Goal: Check status: Check status

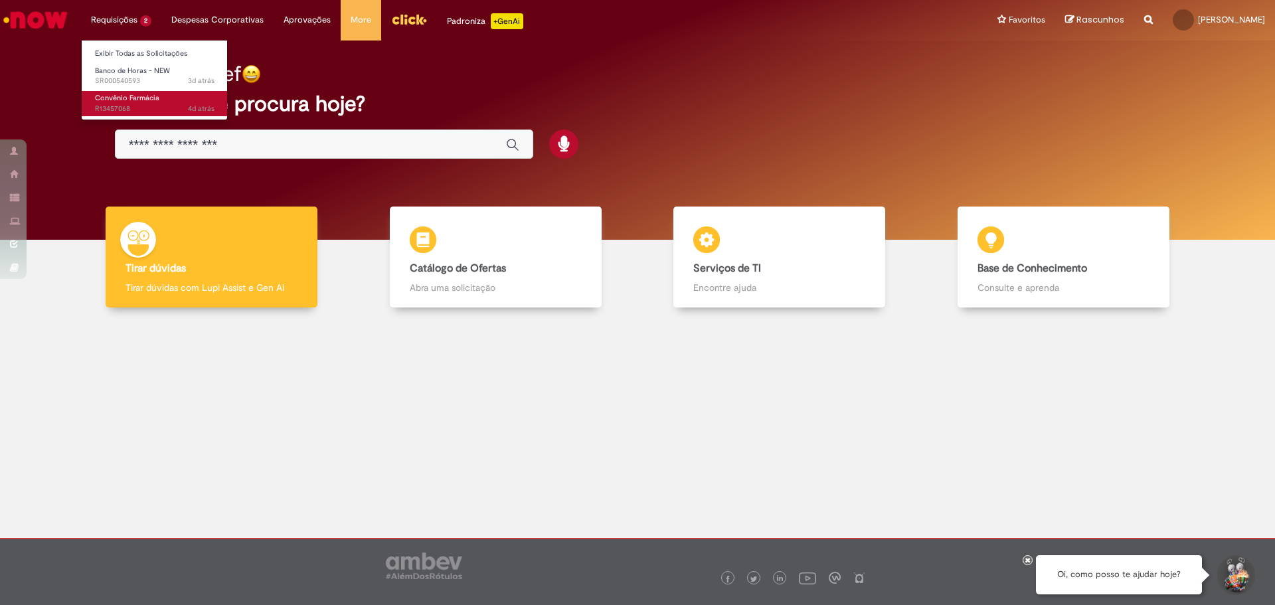
click at [127, 93] on span "Convênio Farmácia" at bounding box center [127, 98] width 64 height 10
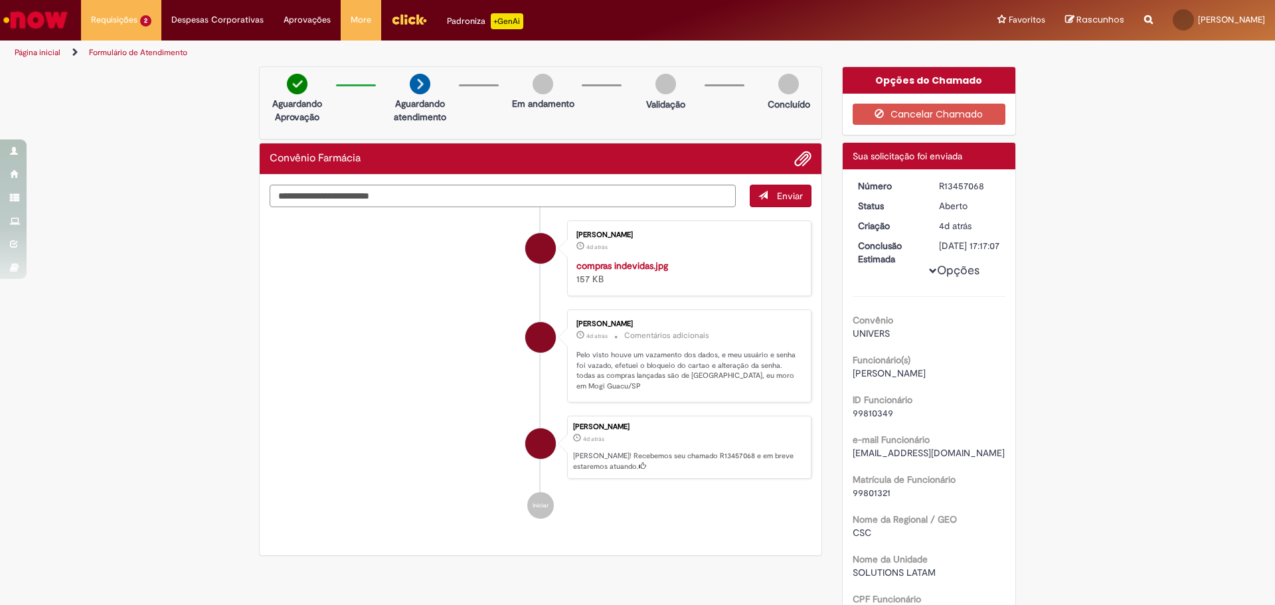
click at [56, 19] on img "Ir para a Homepage" at bounding box center [35, 20] width 68 height 27
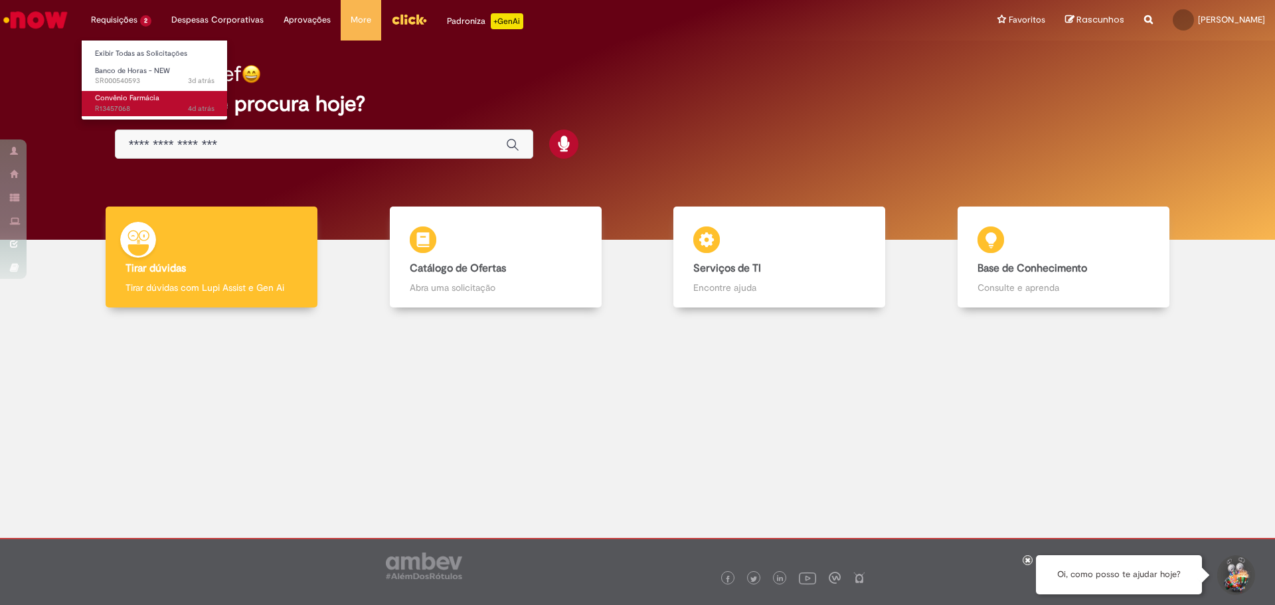
click at [148, 101] on span "Convênio Farmácia" at bounding box center [127, 98] width 64 height 10
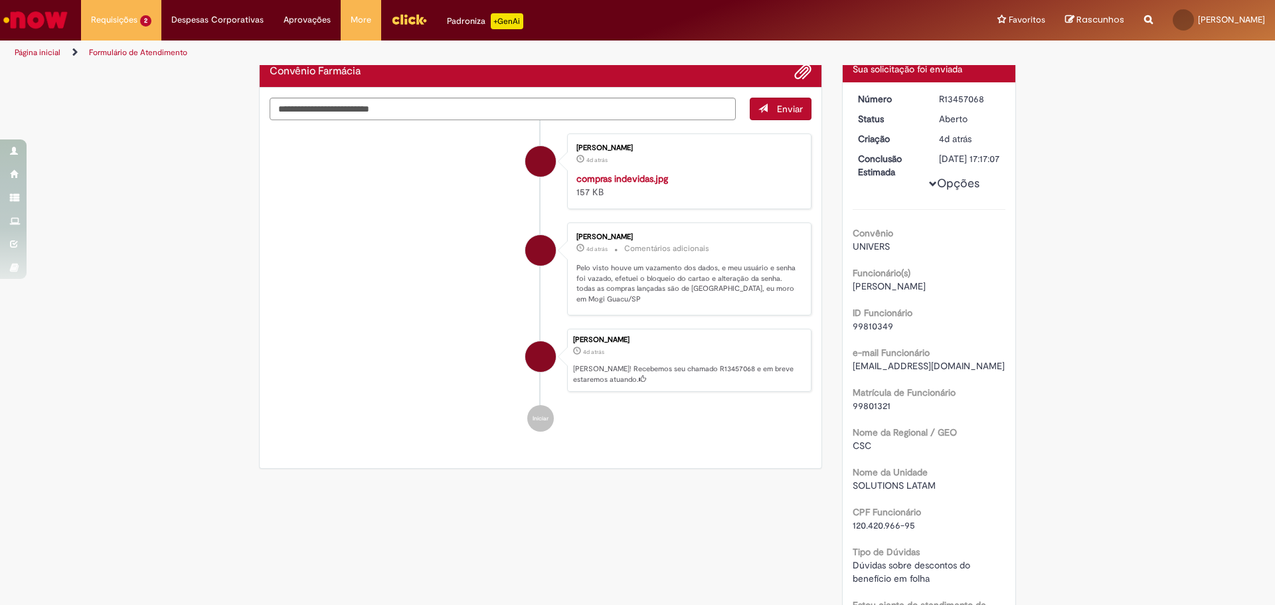
scroll to position [76, 0]
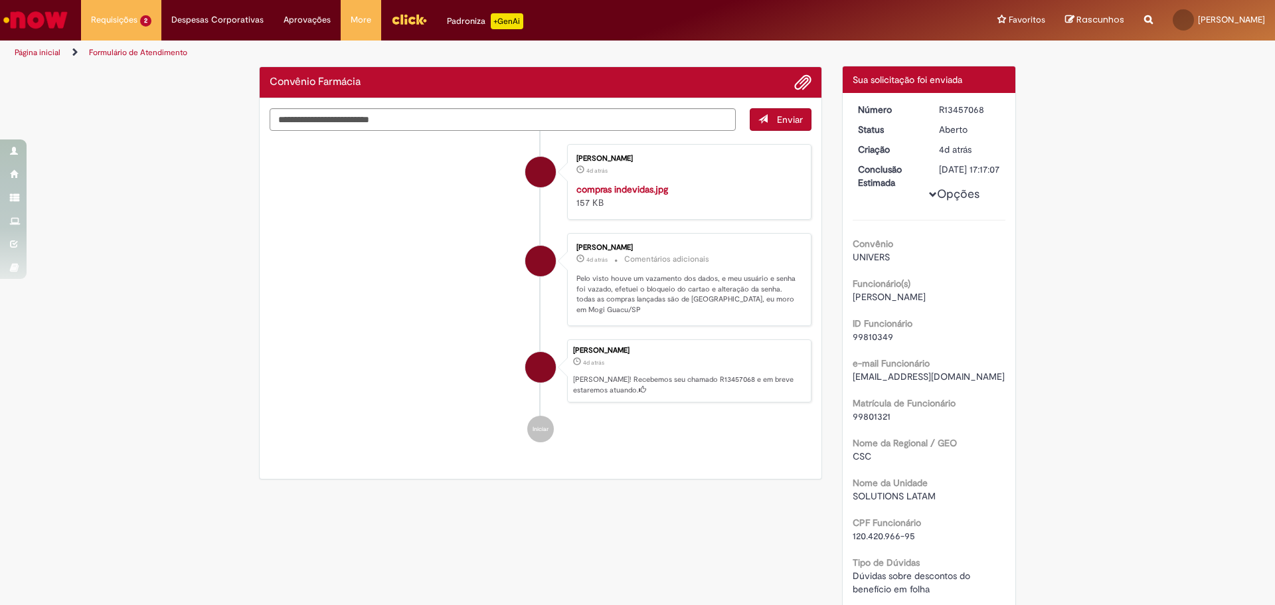
click at [42, 13] on img "Ir para a Homepage" at bounding box center [35, 20] width 68 height 27
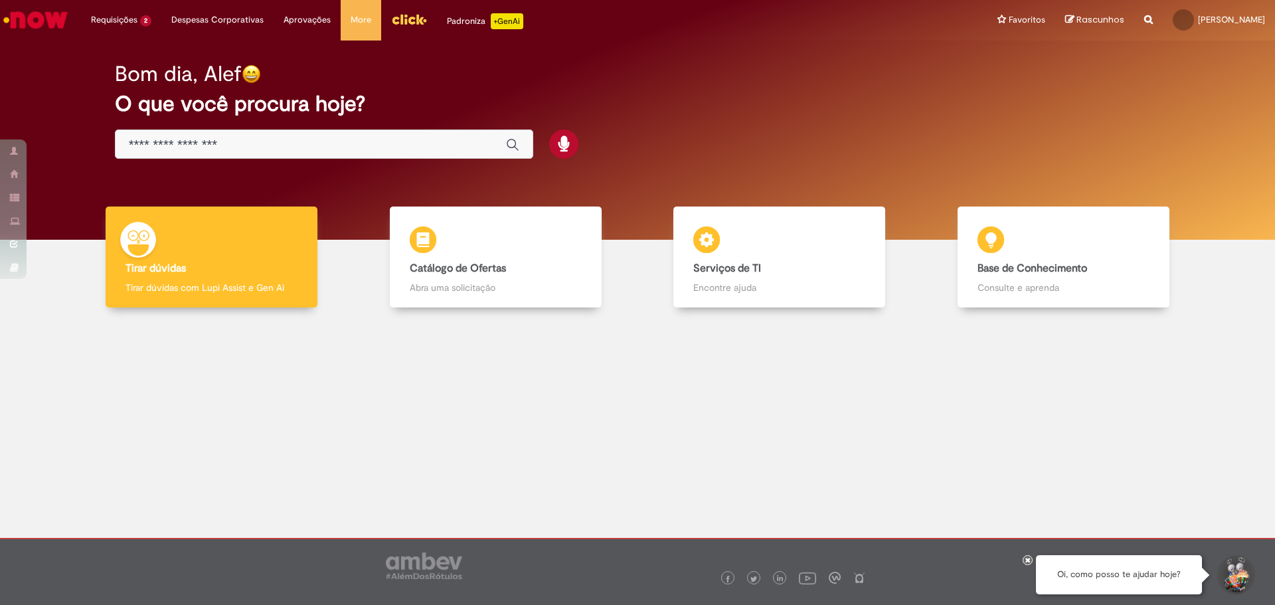
click at [403, 23] on img "Menu Cabeçalho" at bounding box center [409, 19] width 36 height 20
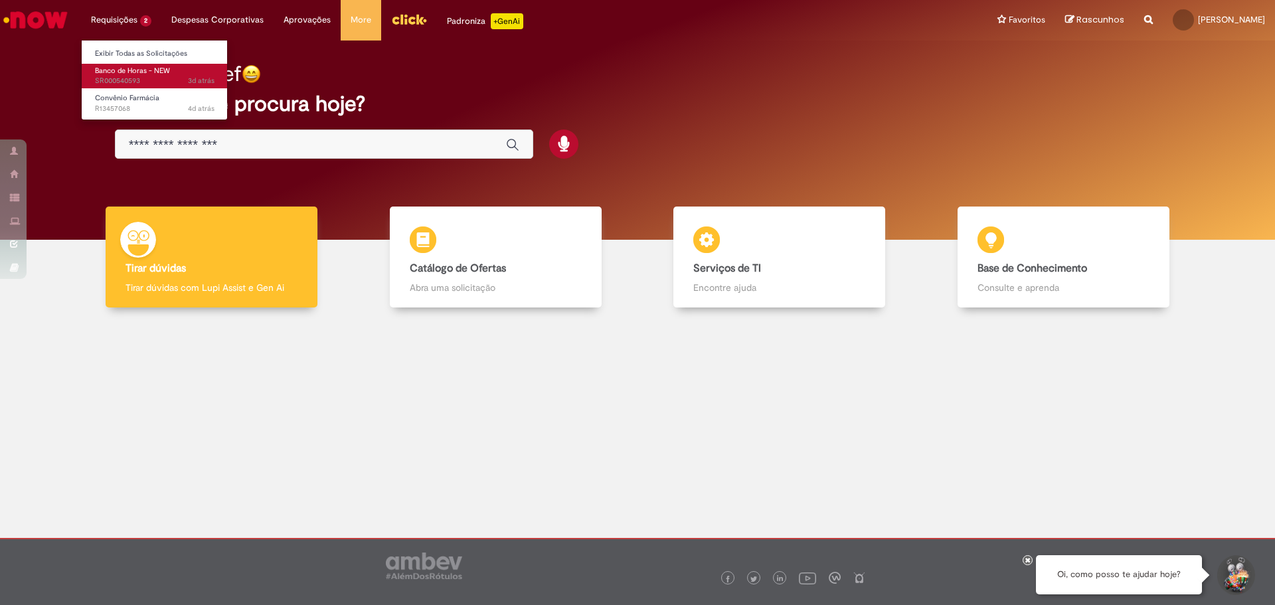
click at [135, 74] on span "Banco de Horas - NEW" at bounding box center [132, 71] width 75 height 10
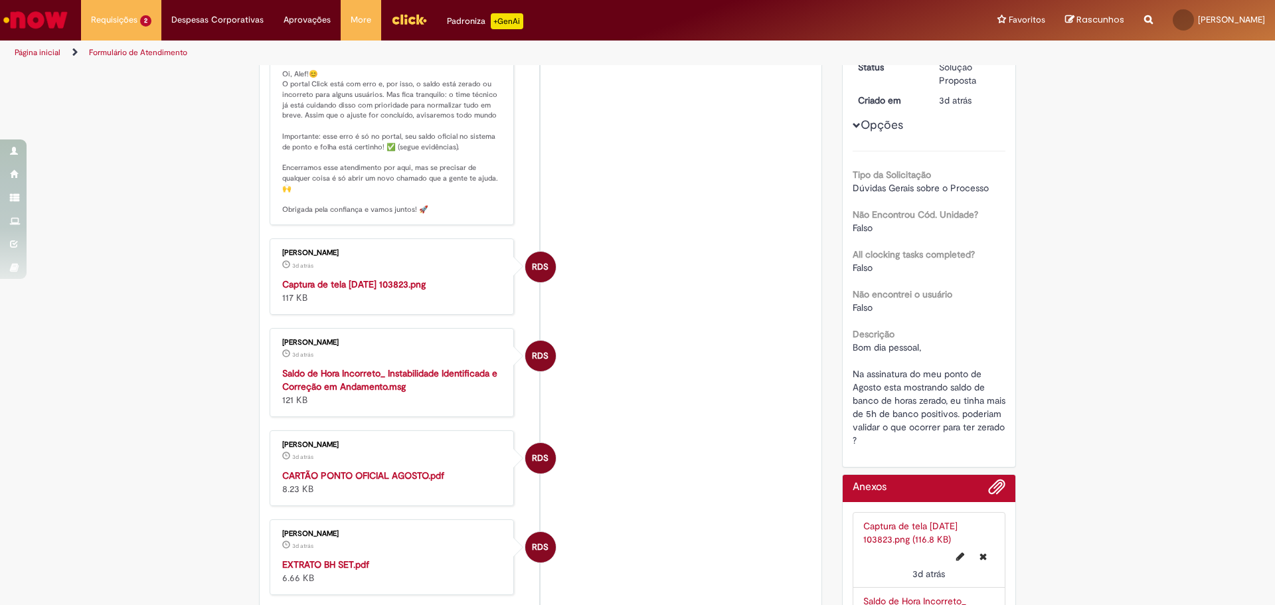
scroll to position [266, 0]
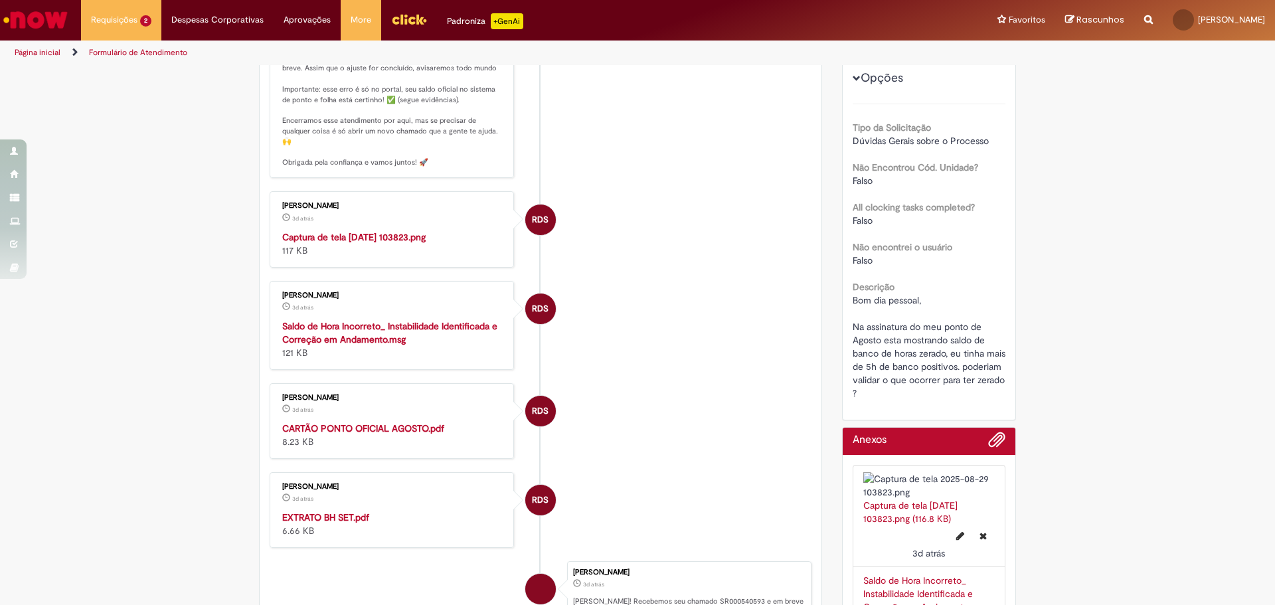
click at [329, 230] on img "Histórico de tíquete" at bounding box center [392, 230] width 221 height 0
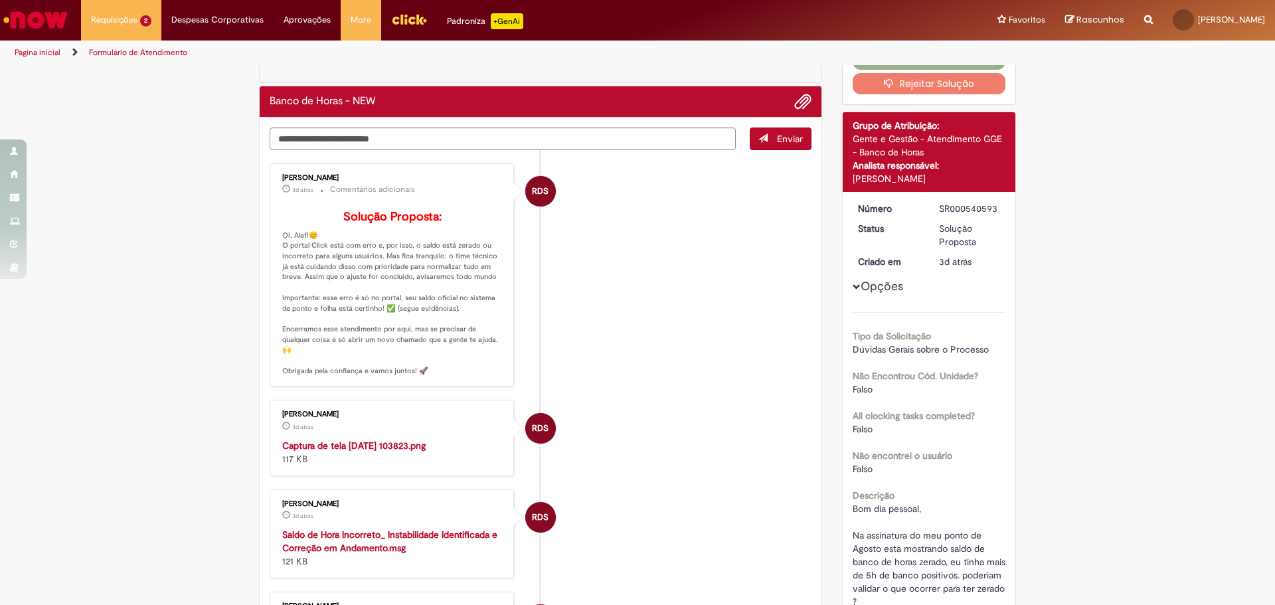
scroll to position [0, 0]
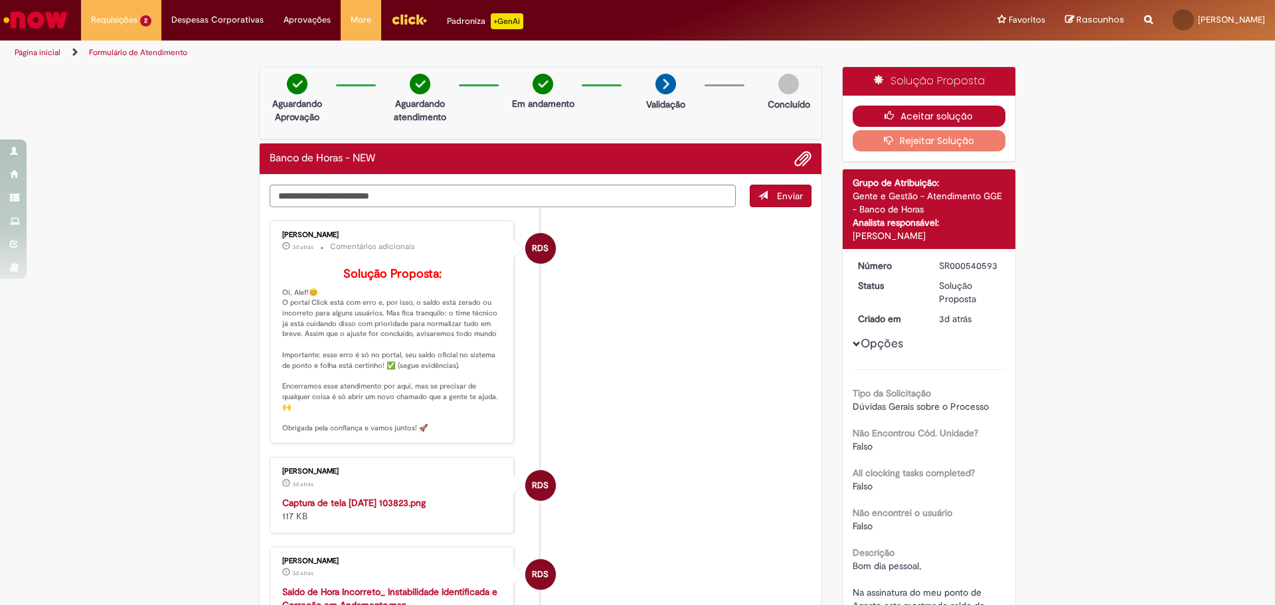
click at [935, 117] on button "Aceitar solução" at bounding box center [928, 116] width 153 height 21
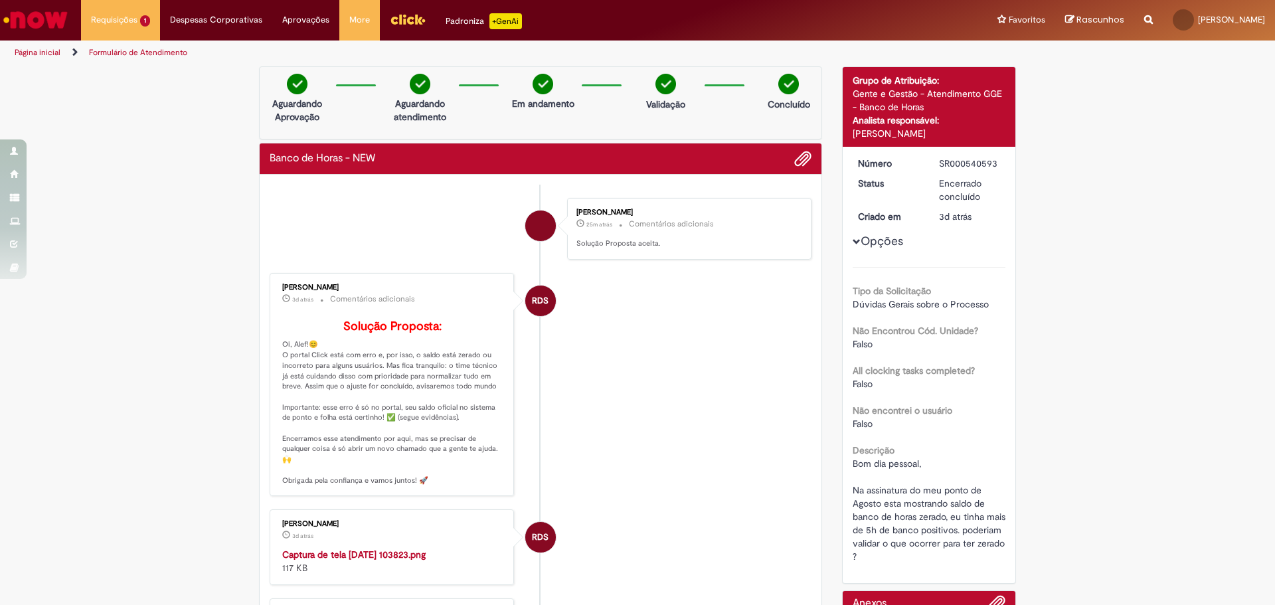
click at [51, 13] on img "Ir para a Homepage" at bounding box center [35, 20] width 68 height 27
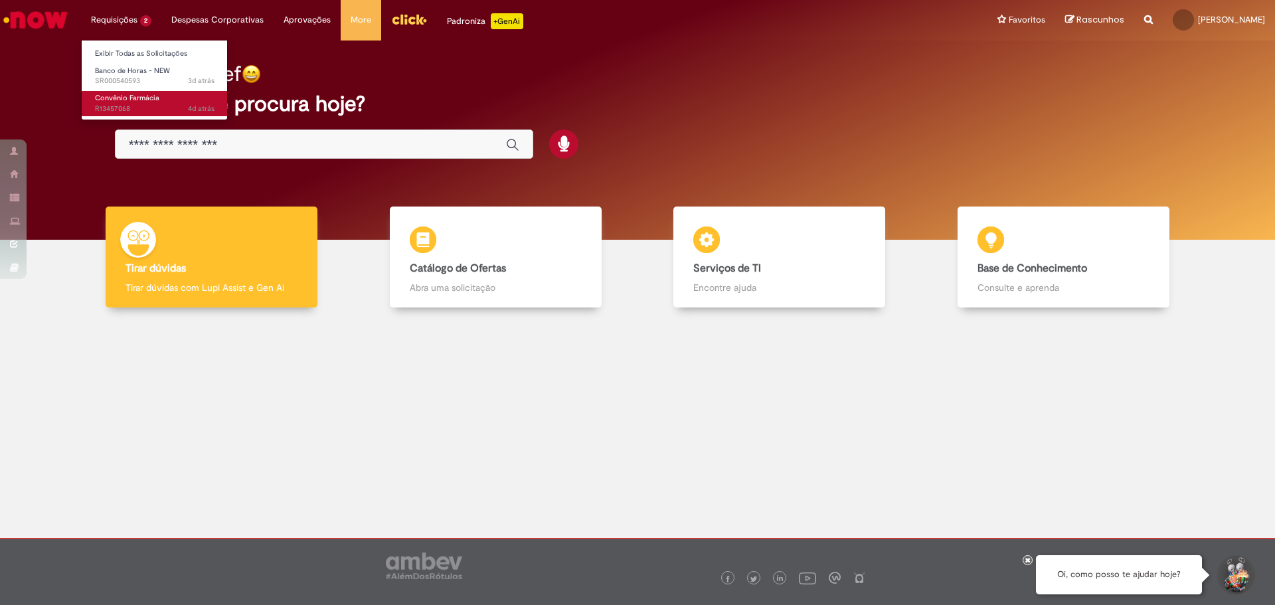
click at [126, 96] on span "Convênio Farmácia" at bounding box center [127, 98] width 64 height 10
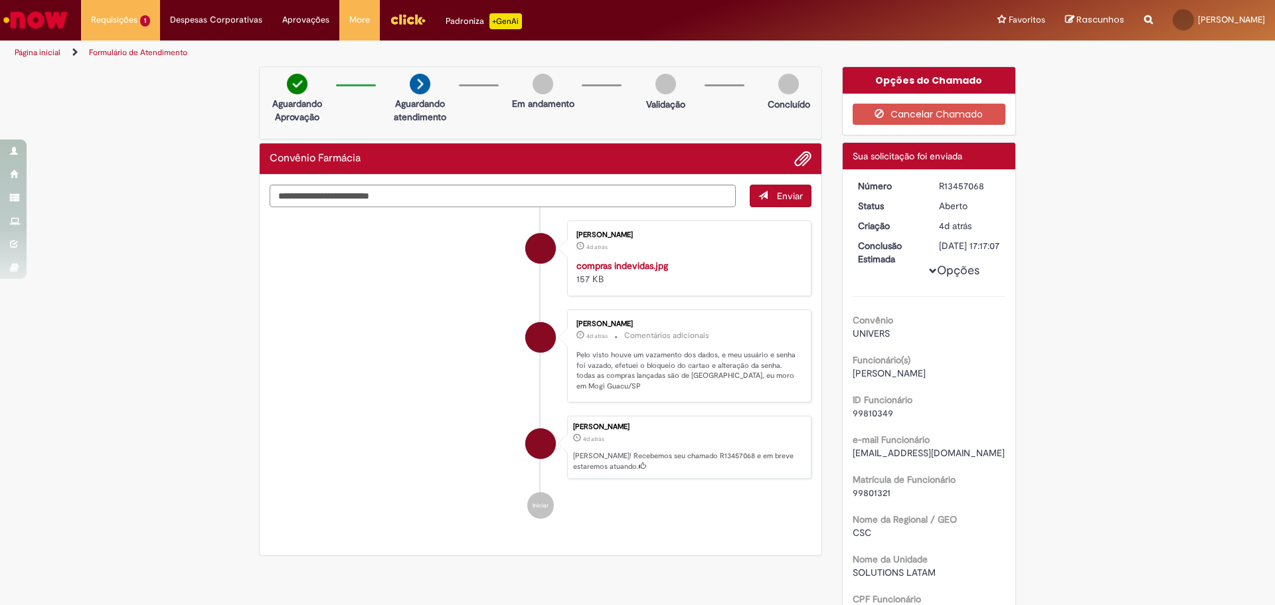
click at [801, 157] on span "Adicionar anexos" at bounding box center [803, 159] width 16 height 16
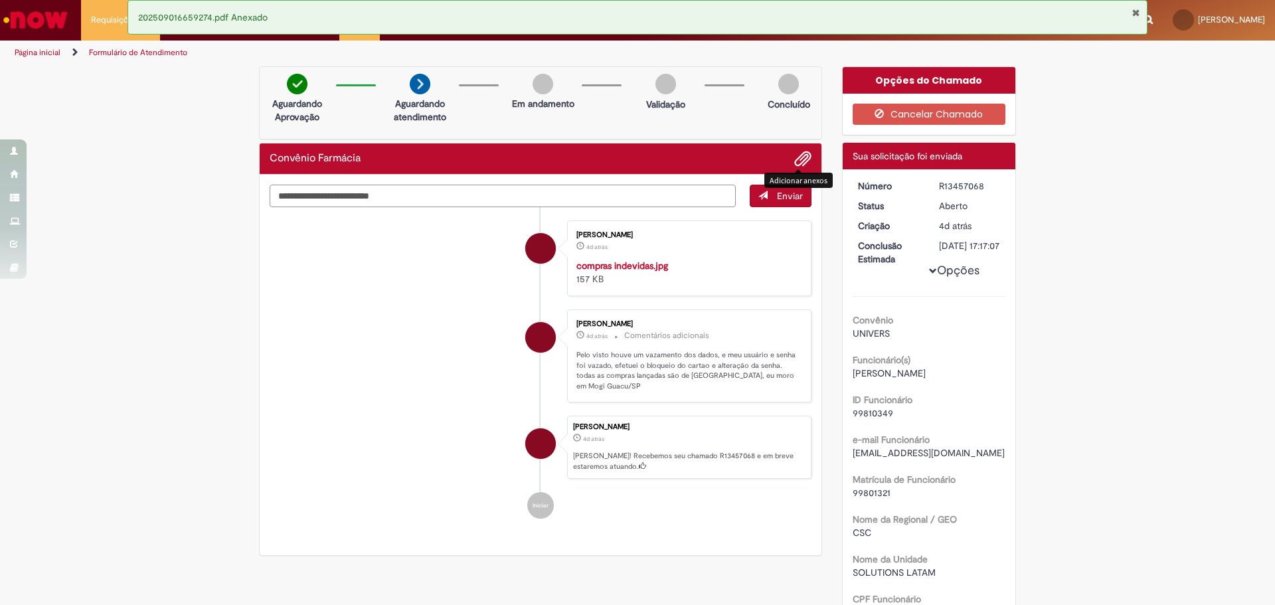
click at [542, 202] on textarea "Digite sua mensagem aqui..." at bounding box center [503, 196] width 466 height 23
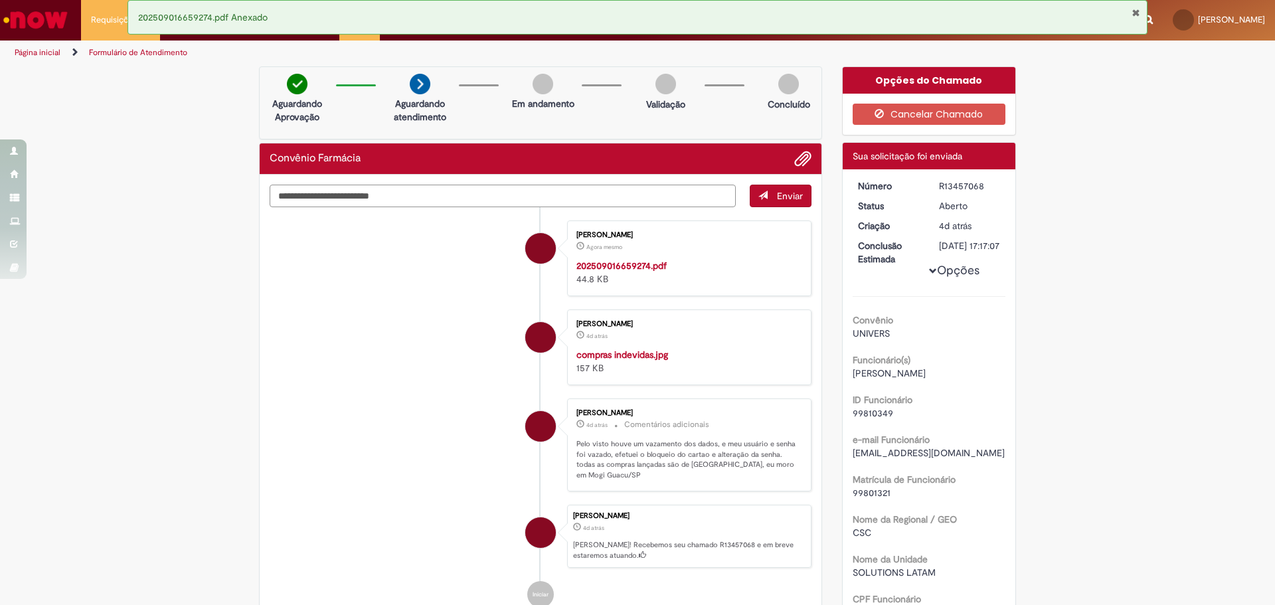
click at [538, 185] on textarea "Digite sua mensagem aqui..." at bounding box center [503, 196] width 466 height 23
type textarea "**********"
click at [785, 195] on span "Enviar" at bounding box center [790, 196] width 26 height 12
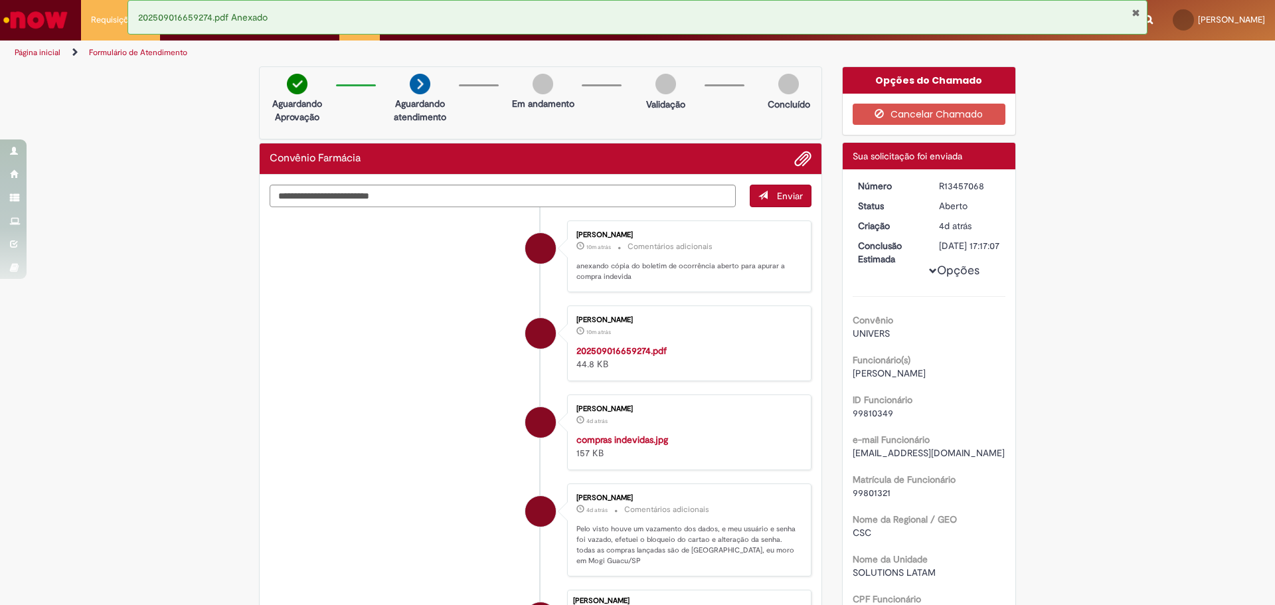
click at [46, 5] on link "Ir para a Homepage" at bounding box center [35, 20] width 71 height 40
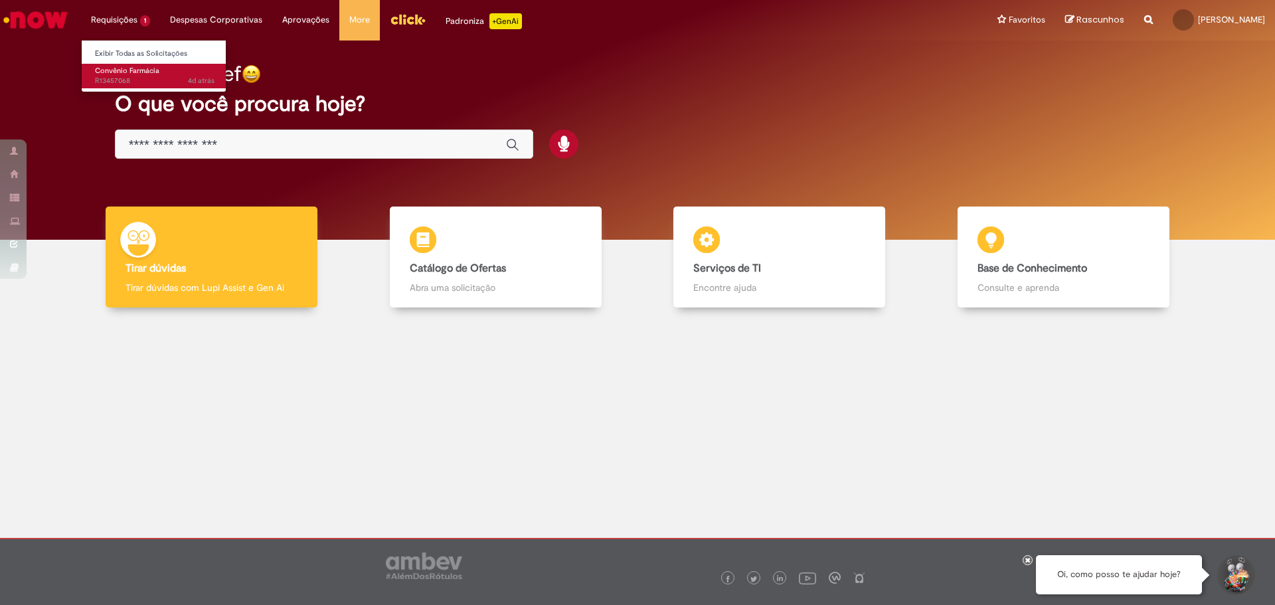
click at [145, 72] on span "Convênio Farmácia" at bounding box center [127, 71] width 64 height 10
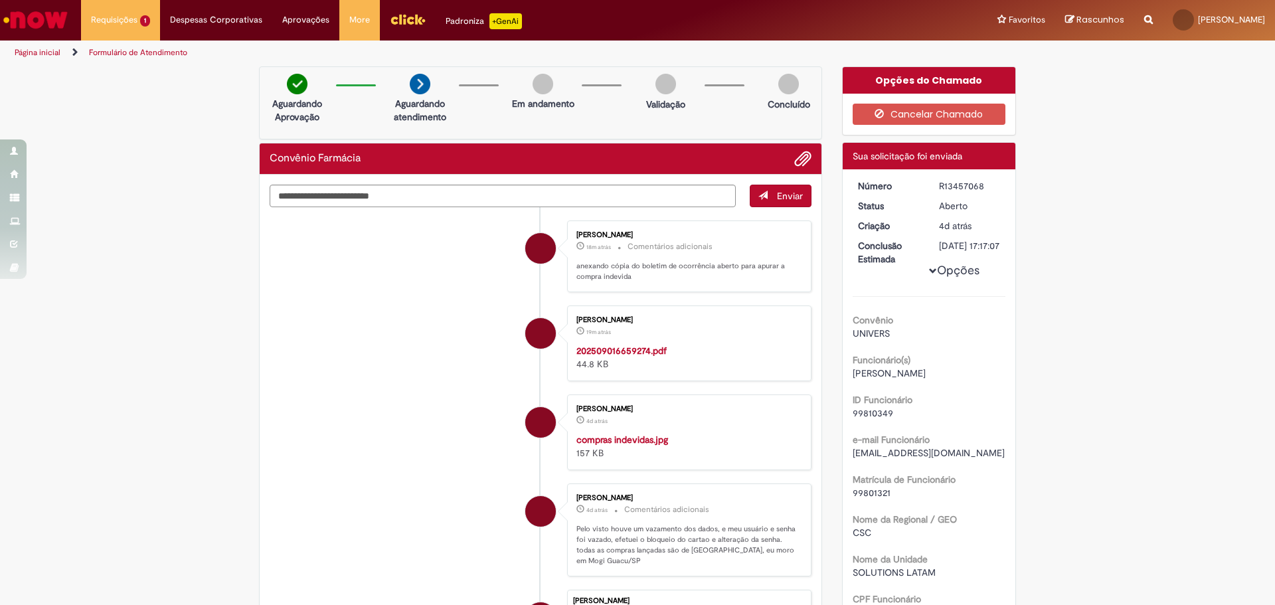
click at [31, 21] on img "Ir para a Homepage" at bounding box center [35, 20] width 68 height 27
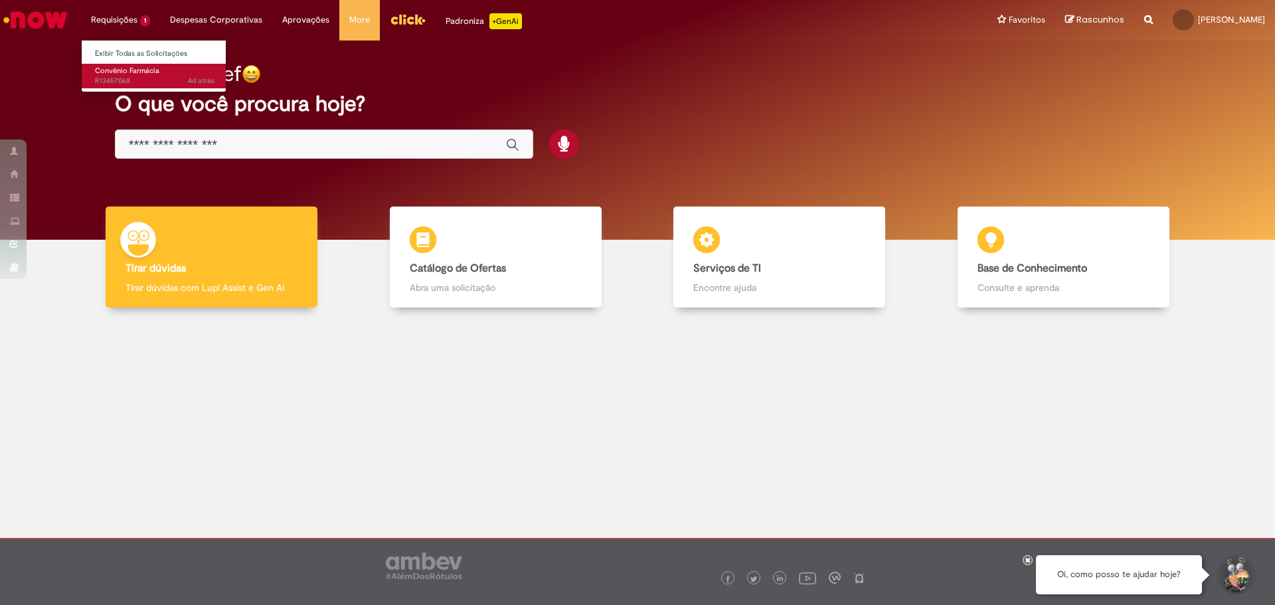
click at [126, 79] on span "4d atrás 4 dias atrás R13457068" at bounding box center [154, 81] width 119 height 11
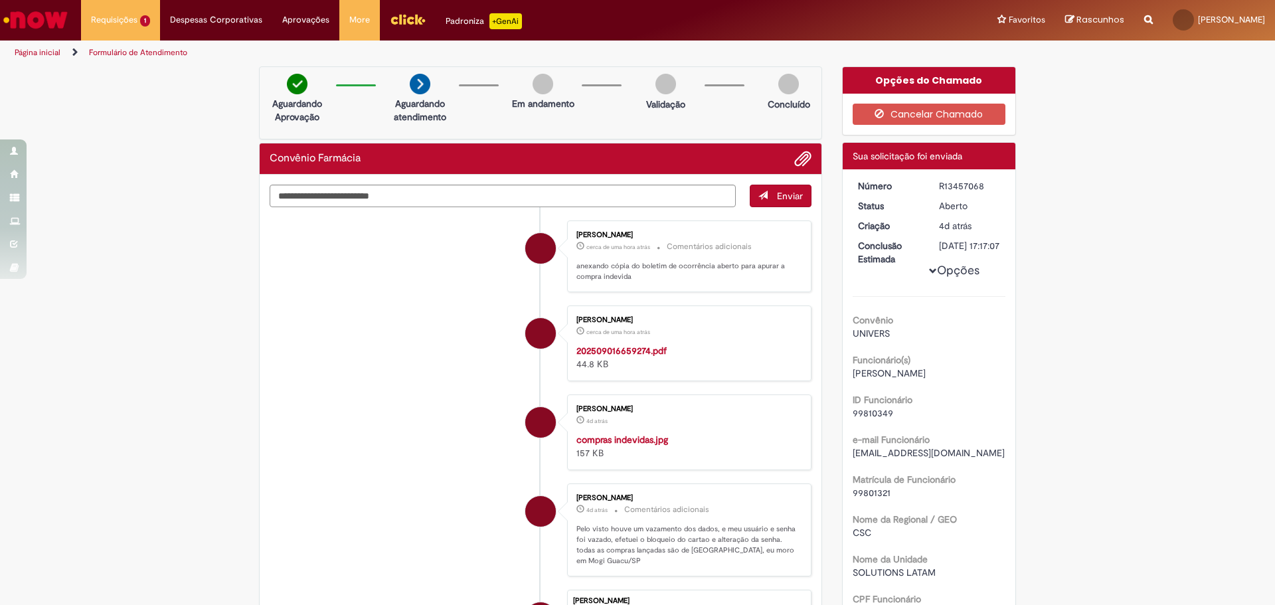
click at [17, 7] on img "Ir para a Homepage" at bounding box center [35, 20] width 68 height 27
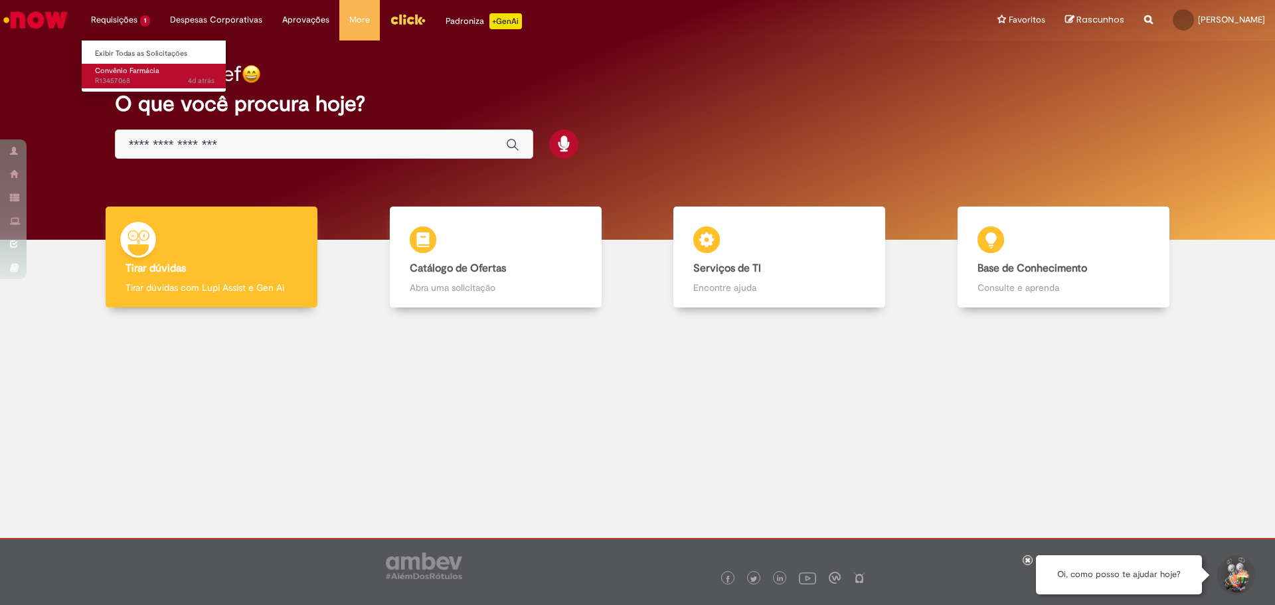
click at [131, 70] on span "Convênio Farmácia" at bounding box center [127, 71] width 64 height 10
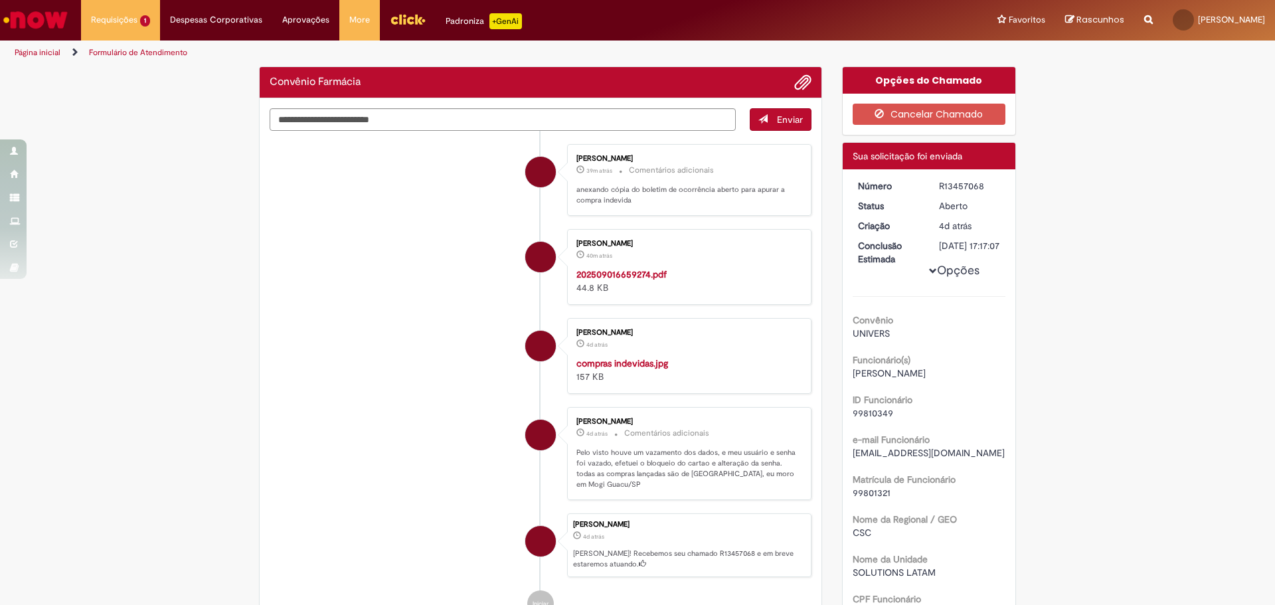
click at [54, 10] on img "Ir para a Homepage" at bounding box center [35, 20] width 68 height 27
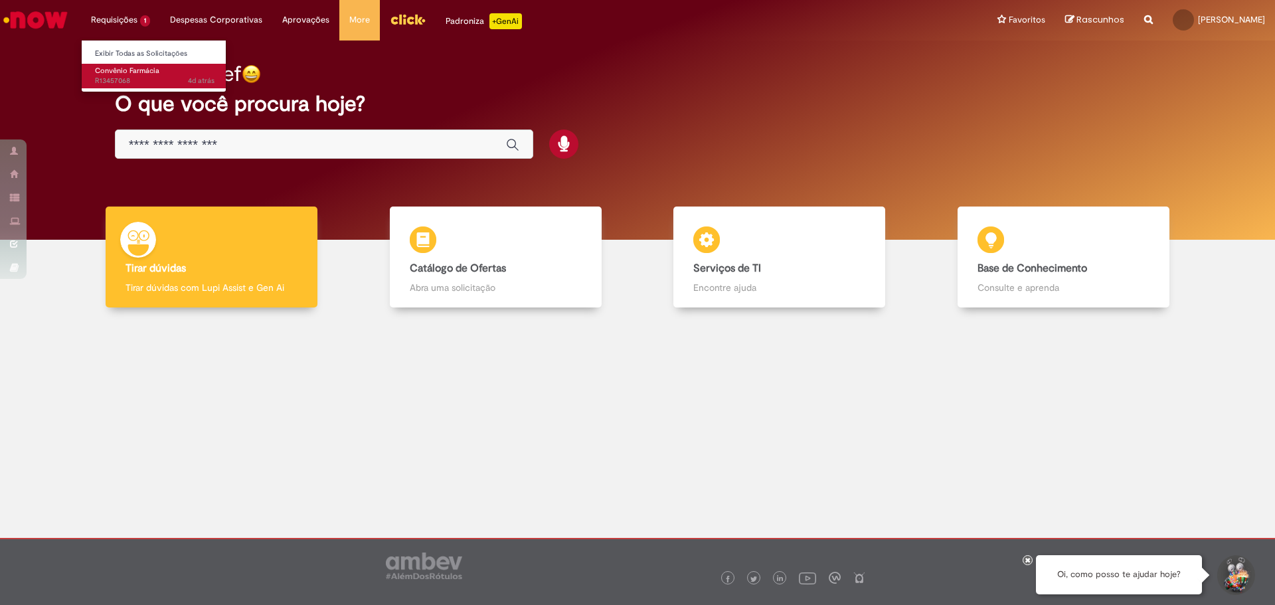
click at [125, 74] on span "Convênio Farmácia" at bounding box center [127, 71] width 64 height 10
click at [127, 72] on span "Convênio Farmácia" at bounding box center [127, 71] width 64 height 10
